Goal: Information Seeking & Learning: Check status

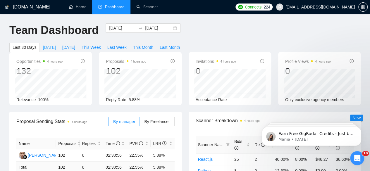
click at [56, 44] on span "[DATE]" at bounding box center [49, 47] width 13 height 6
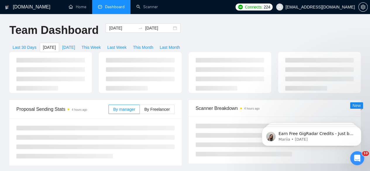
type input "[DATE]"
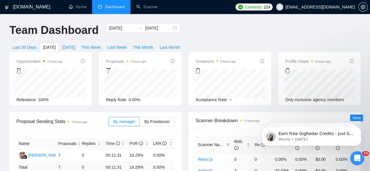
drag, startPoint x: 327, startPoint y: 41, endPoint x: 331, endPoint y: 92, distance: 51.1
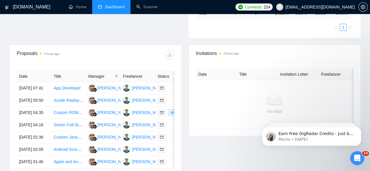
scroll to position [195, 0]
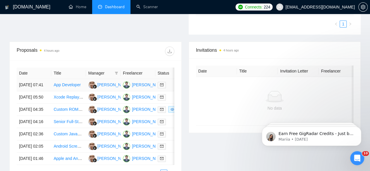
click at [64, 83] on link "App Developer" at bounding box center [67, 85] width 27 height 5
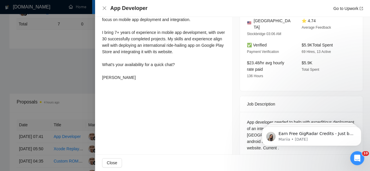
scroll to position [142, 0]
click at [70, 66] on div at bounding box center [185, 85] width 370 height 171
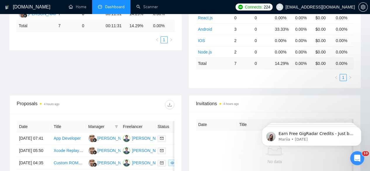
scroll to position [0, 0]
